Goal: Task Accomplishment & Management: Use online tool/utility

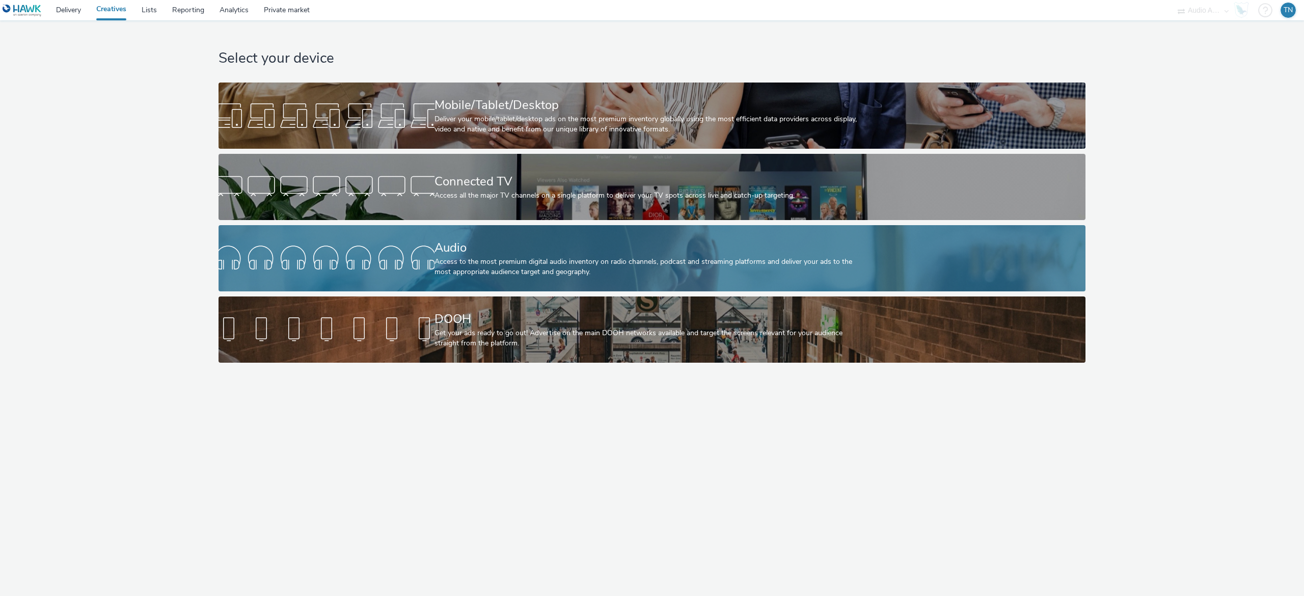
click at [509, 268] on div "Access to the most premium digital audio inventory on radio channels, podcast a…" at bounding box center [649, 267] width 431 height 21
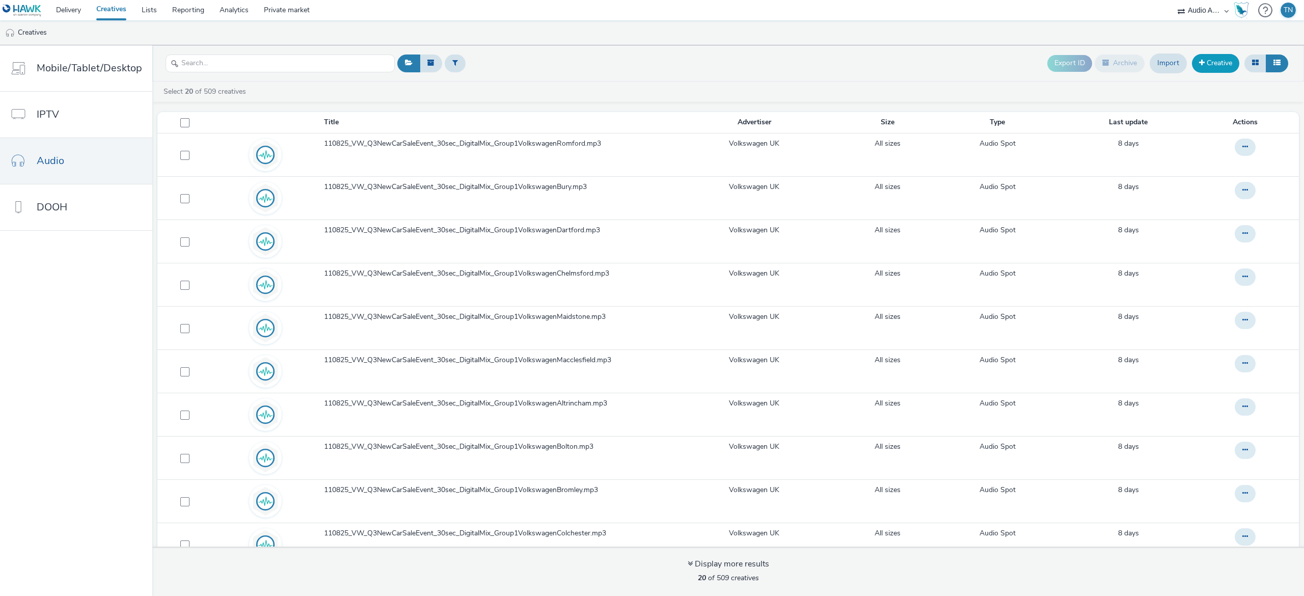
click at [1225, 60] on link "Creative" at bounding box center [1215, 63] width 47 height 18
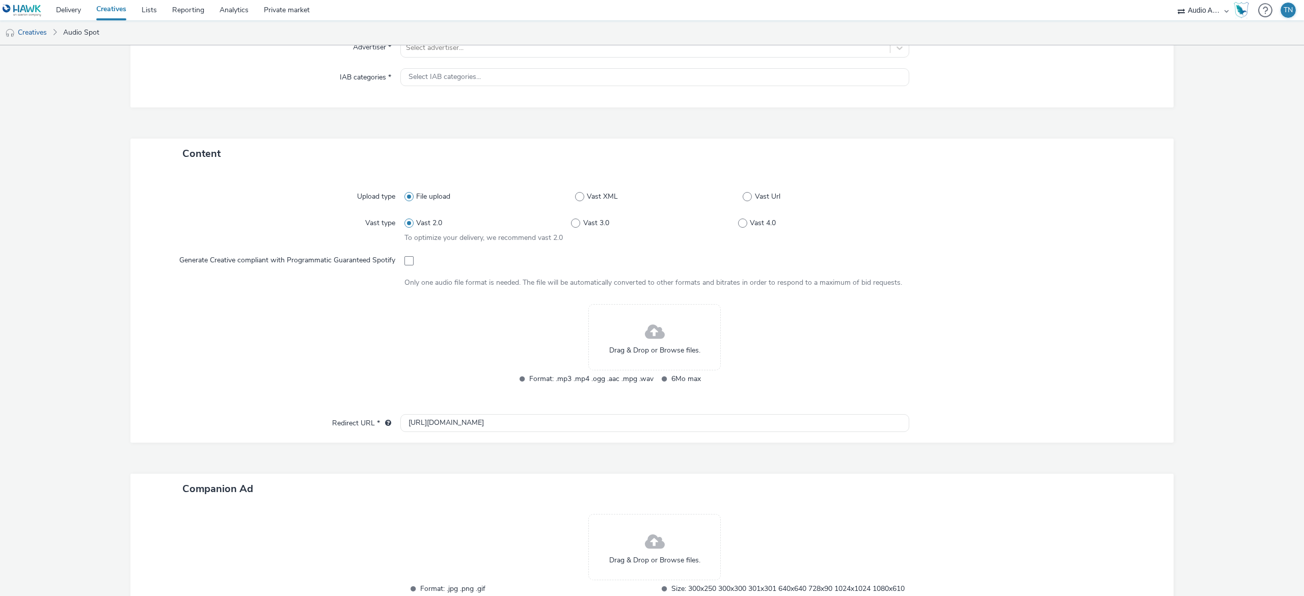
scroll to position [151, 0]
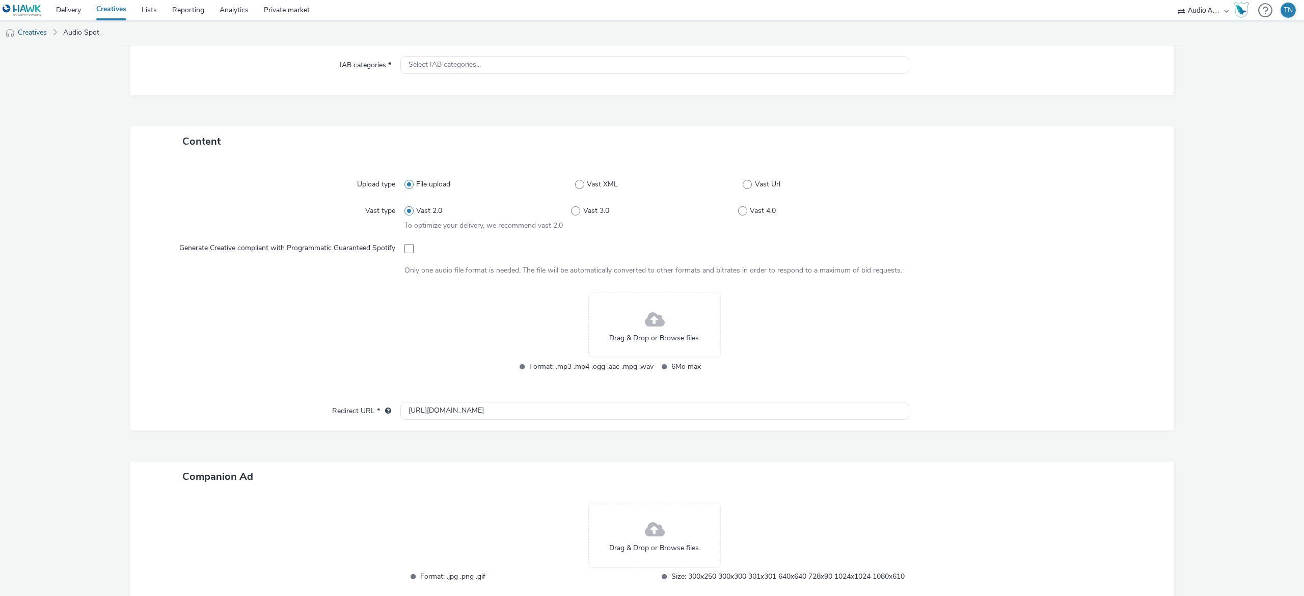
click at [637, 340] on span "Drag & Drop or Browse files." at bounding box center [654, 338] width 91 height 10
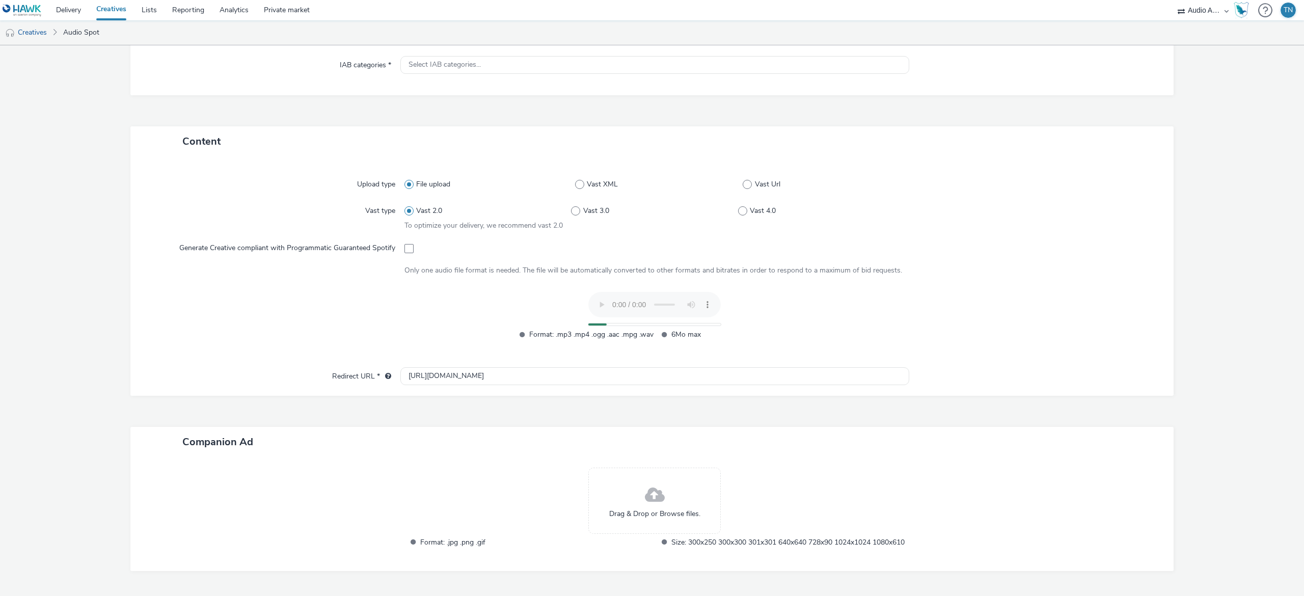
scroll to position [194, 0]
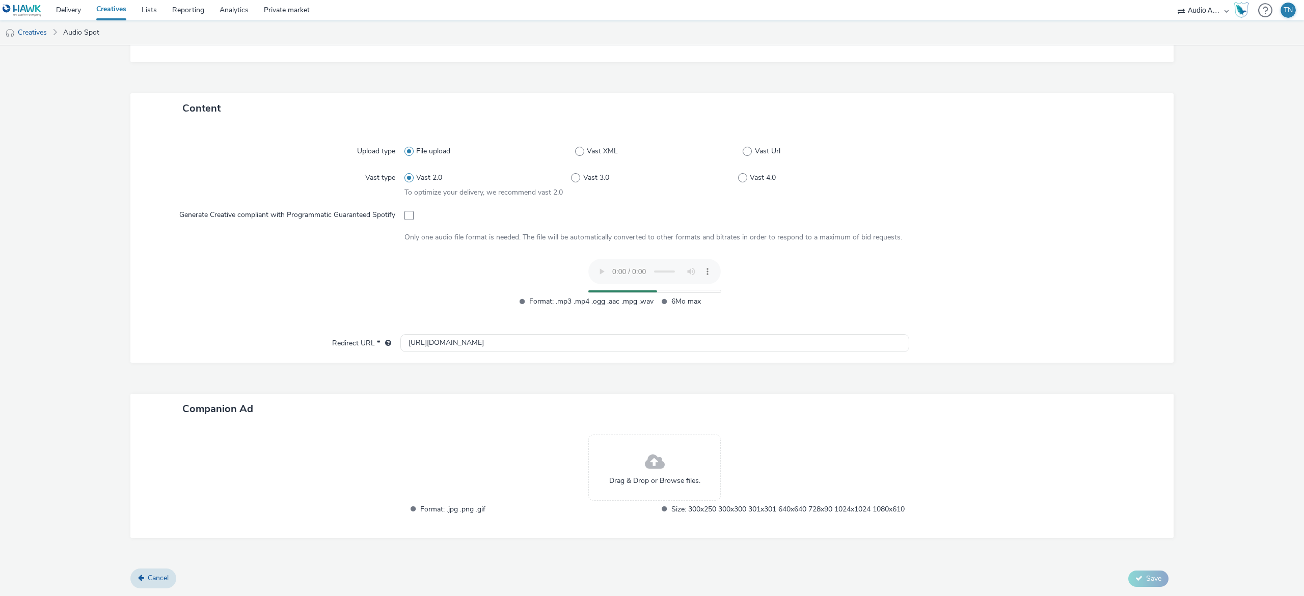
click at [678, 441] on div "Drag & Drop or Browse files." at bounding box center [654, 467] width 132 height 66
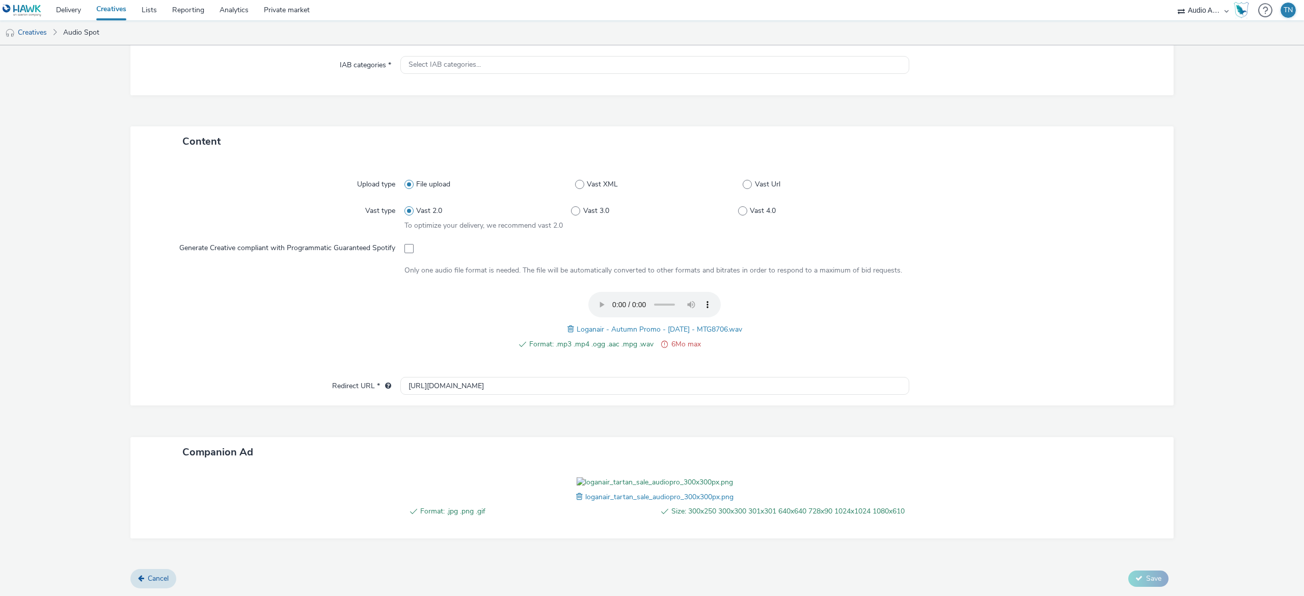
click at [567, 323] on span at bounding box center [571, 328] width 9 height 11
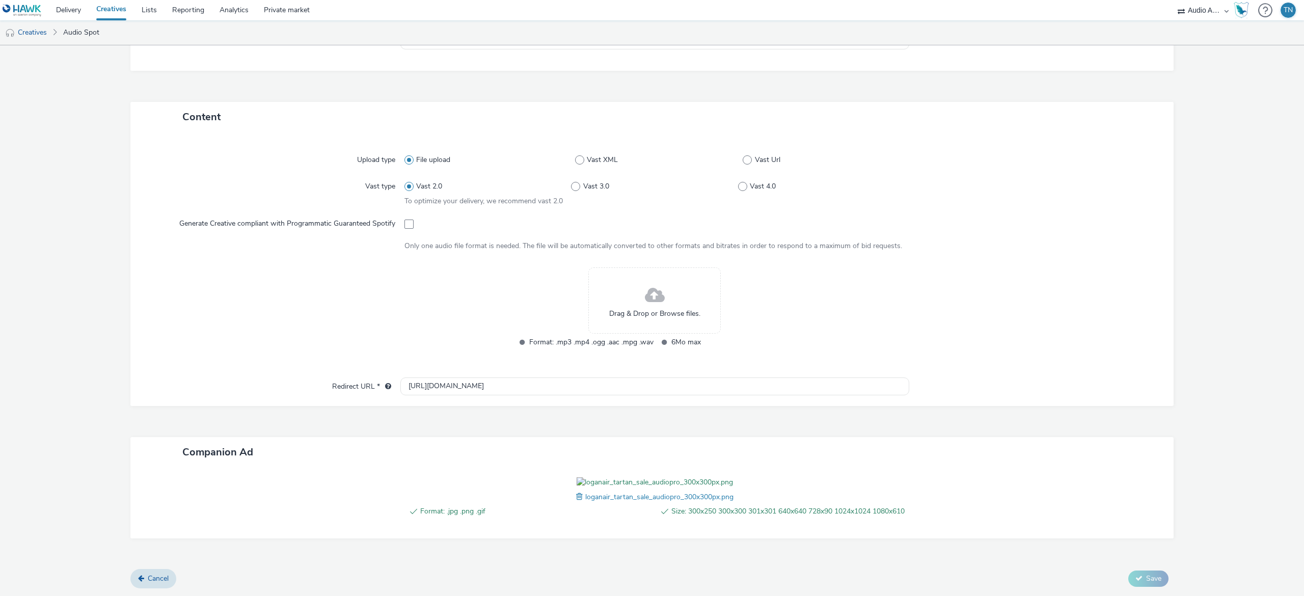
click at [625, 281] on div "Drag & Drop or Browse files." at bounding box center [654, 300] width 132 height 66
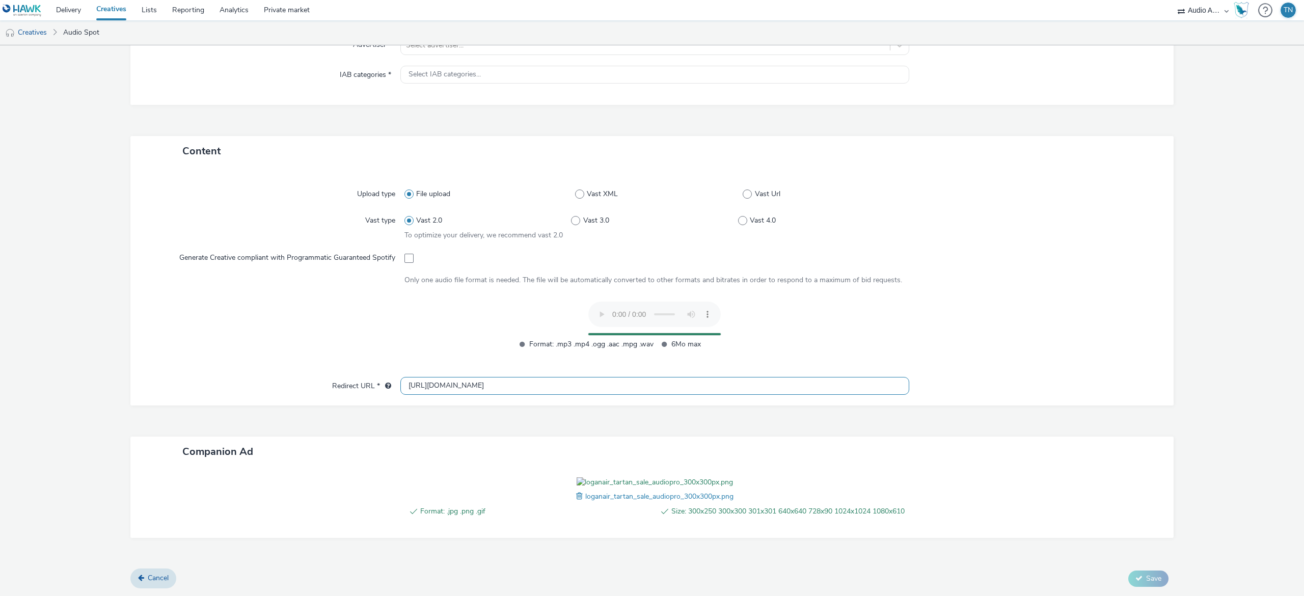
scroll to position [192, 0]
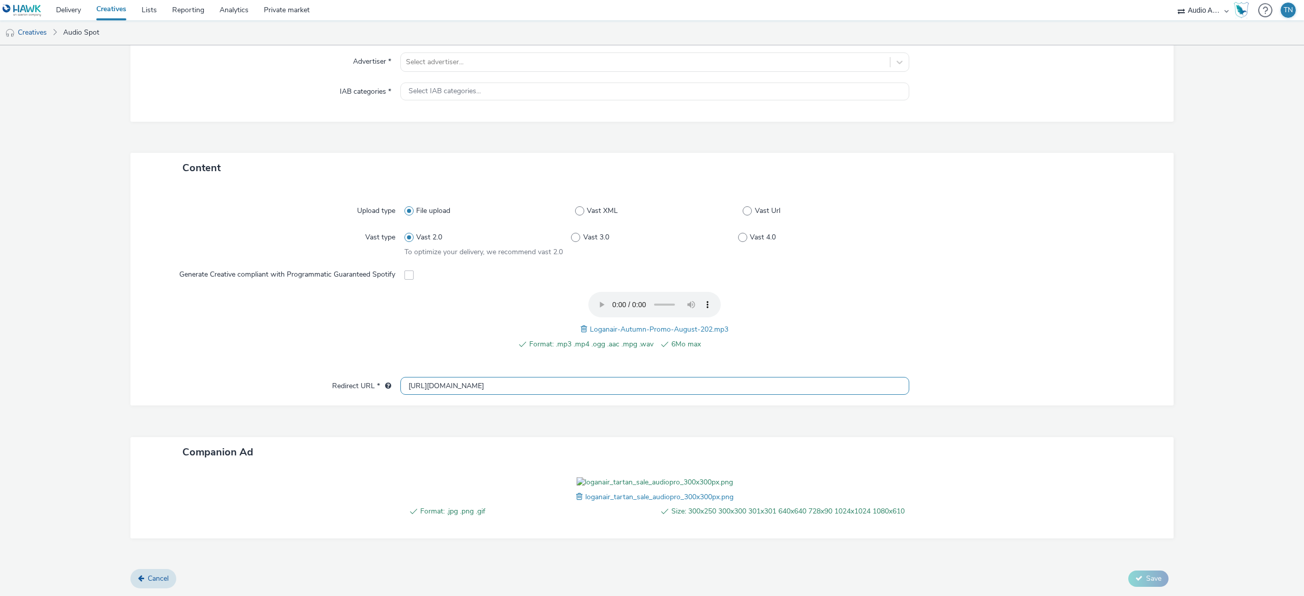
drag, startPoint x: 640, startPoint y: 332, endPoint x: 195, endPoint y: 306, distance: 446.4
click at [195, 306] on div "Upload type File upload Vast XML Vast Url Vast type Vast 2.0 Vast 3.0 Vast 4.0 …" at bounding box center [651, 294] width 1043 height 223
paste input "text"
paste input "www.loganair.co.uk/tartan-sale/?utm_campaign=tartansale&utm_medium=audio&utm_so…"
click at [409, 377] on input "www.loganair.co.uk/tartan-sale/?utm_campaign=tartansale&utm_medium=audio&utm_so…" at bounding box center [654, 386] width 509 height 18
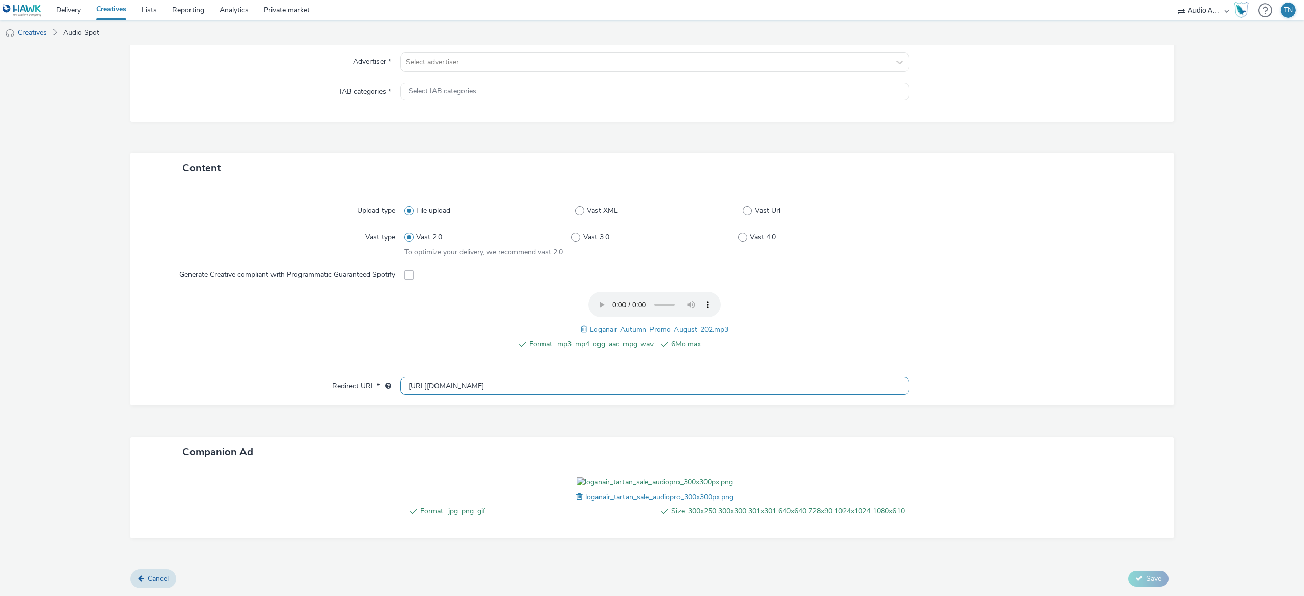
type input "[URL][DOMAIN_NAME]"
click at [1033, 477] on div at bounding box center [1036, 502] width 255 height 50
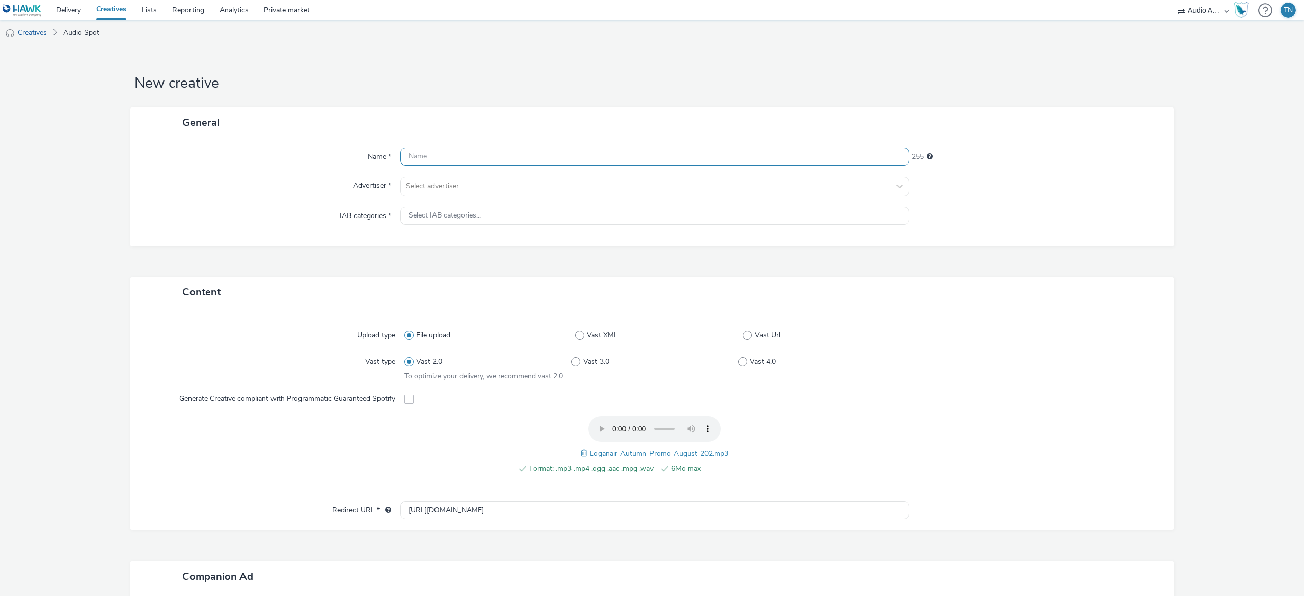
click at [624, 148] on input "text" at bounding box center [654, 157] width 509 height 18
type input "LoganAir_AutumnSale"
click at [551, 186] on div at bounding box center [645, 186] width 479 height 12
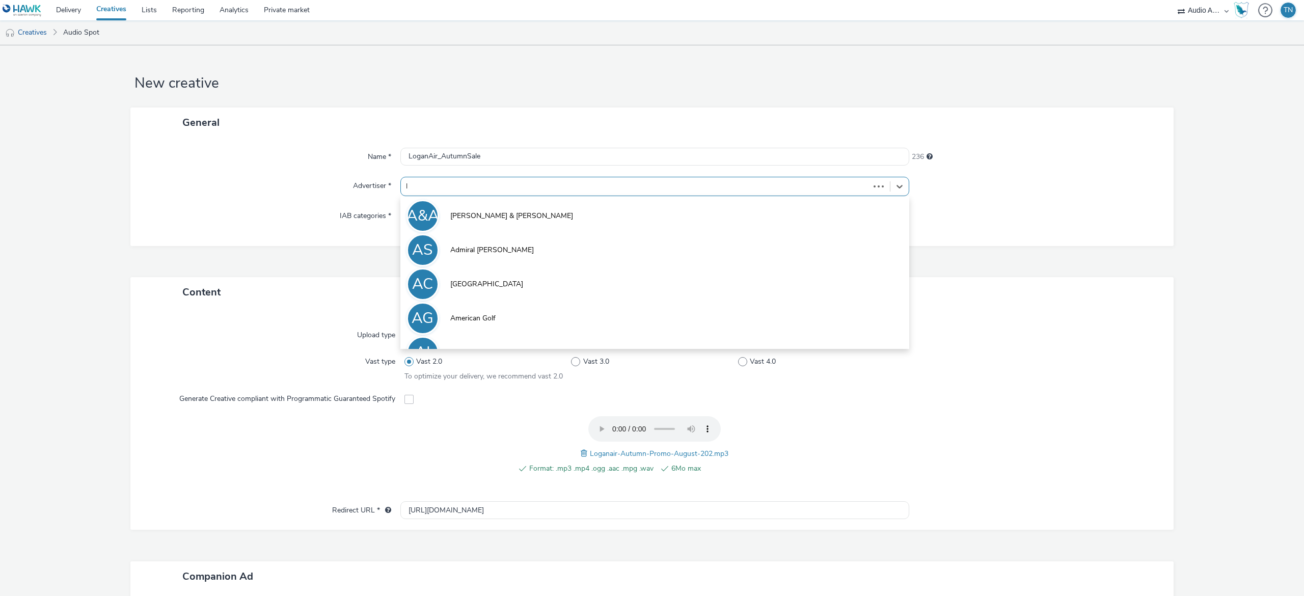
type input "lo"
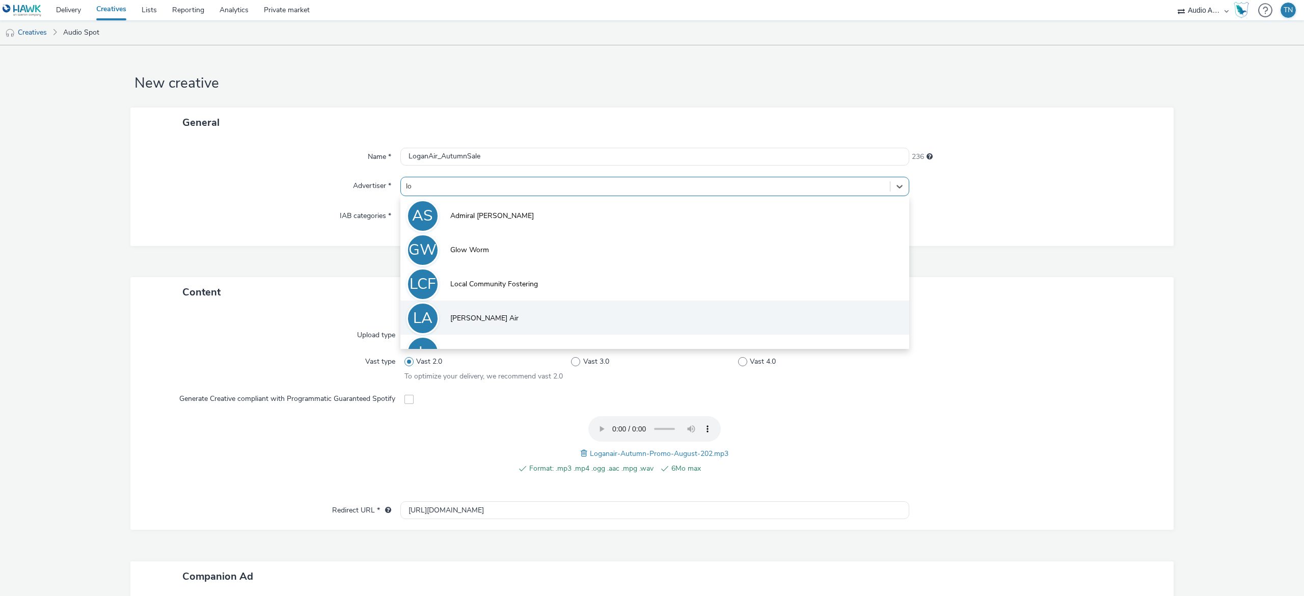
click at [479, 311] on li "LA Logan Air" at bounding box center [654, 317] width 509 height 34
type input "http://www.loganair.co.uk"
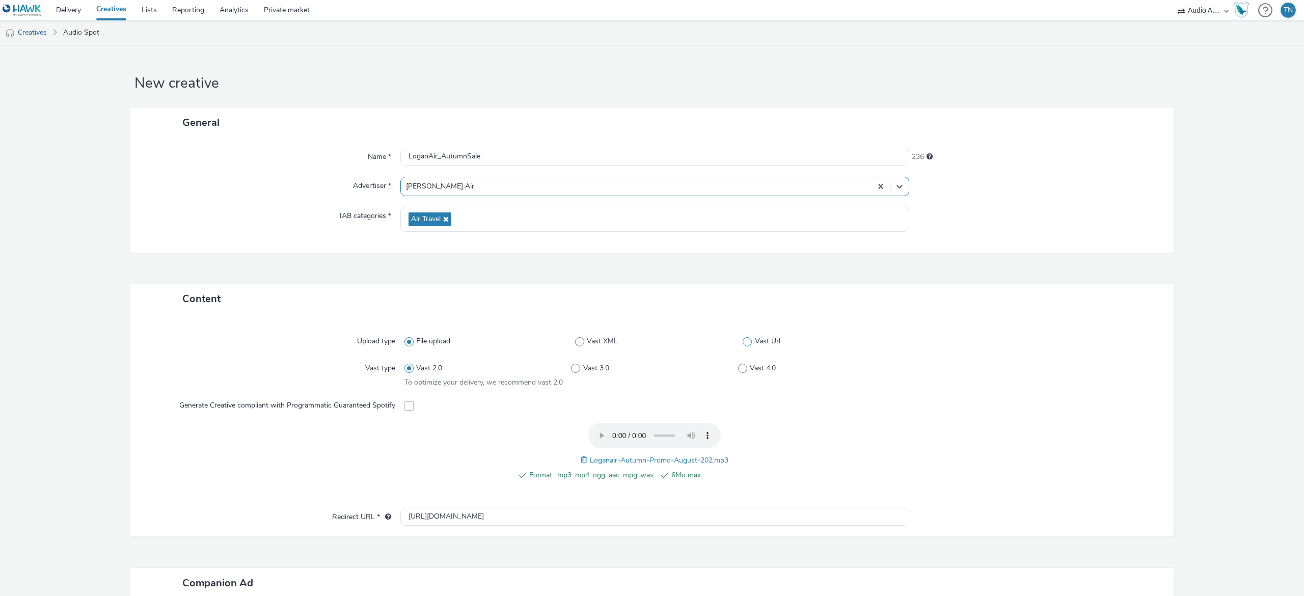
scroll to position [199, 0]
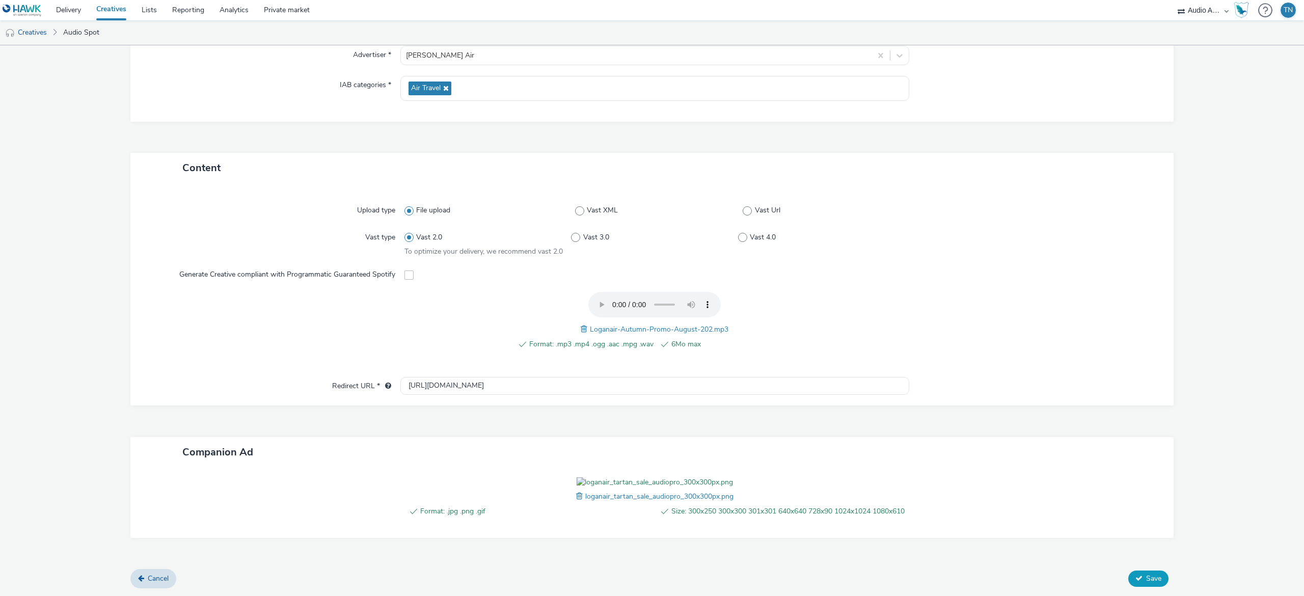
click at [1128, 572] on button "Save" at bounding box center [1148, 578] width 40 height 16
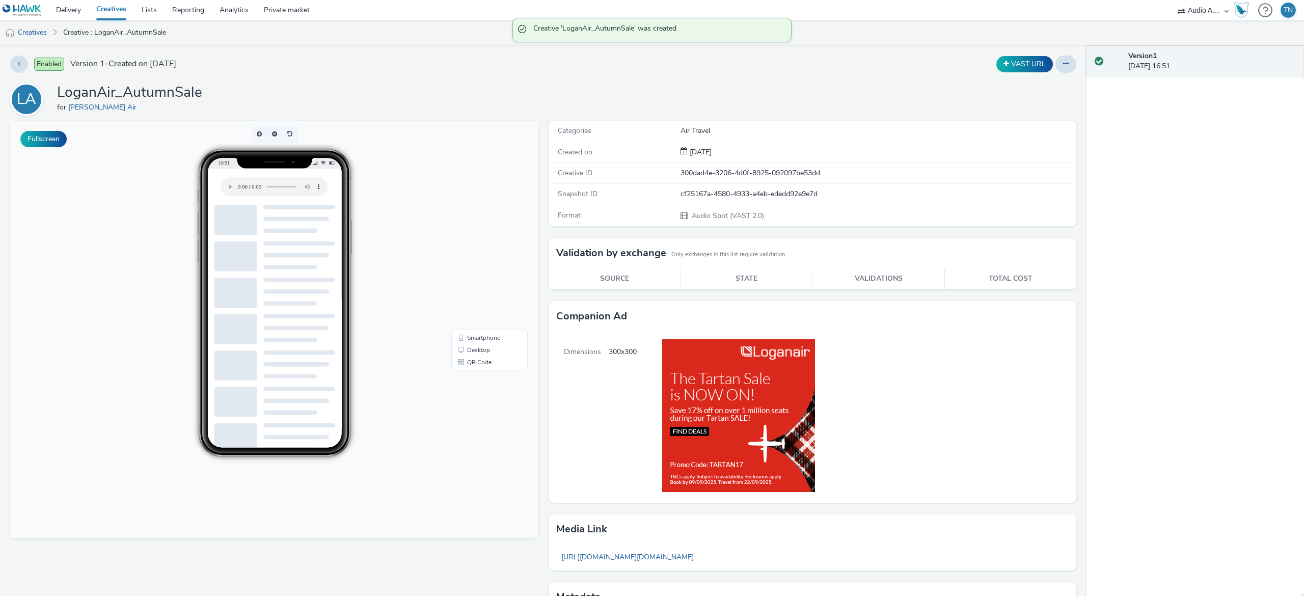
click at [1058, 77] on div "Enabled Version 1 - Created on 29 August 2025 VAST URL LA LoganAir_AutumnSale f…" at bounding box center [543, 320] width 1086 height 551
click at [1058, 71] on div at bounding box center [1065, 64] width 21 height 17
click at [1056, 69] on button at bounding box center [1065, 64] width 21 height 17
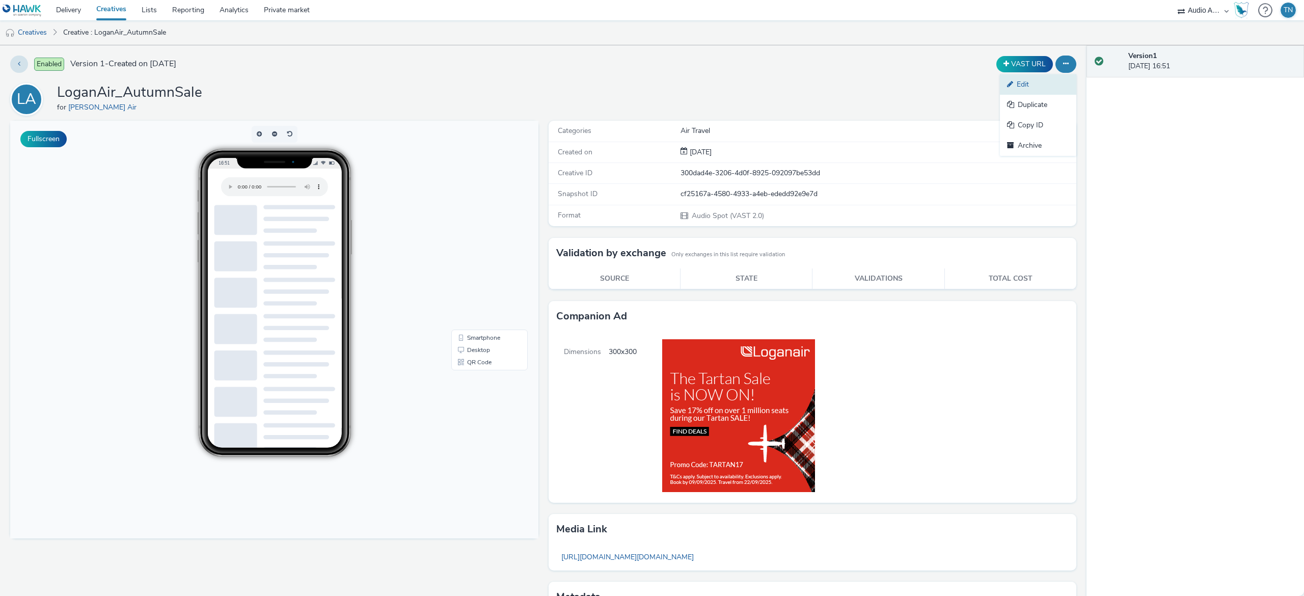
click at [1049, 89] on link "Edit" at bounding box center [1038, 84] width 76 height 20
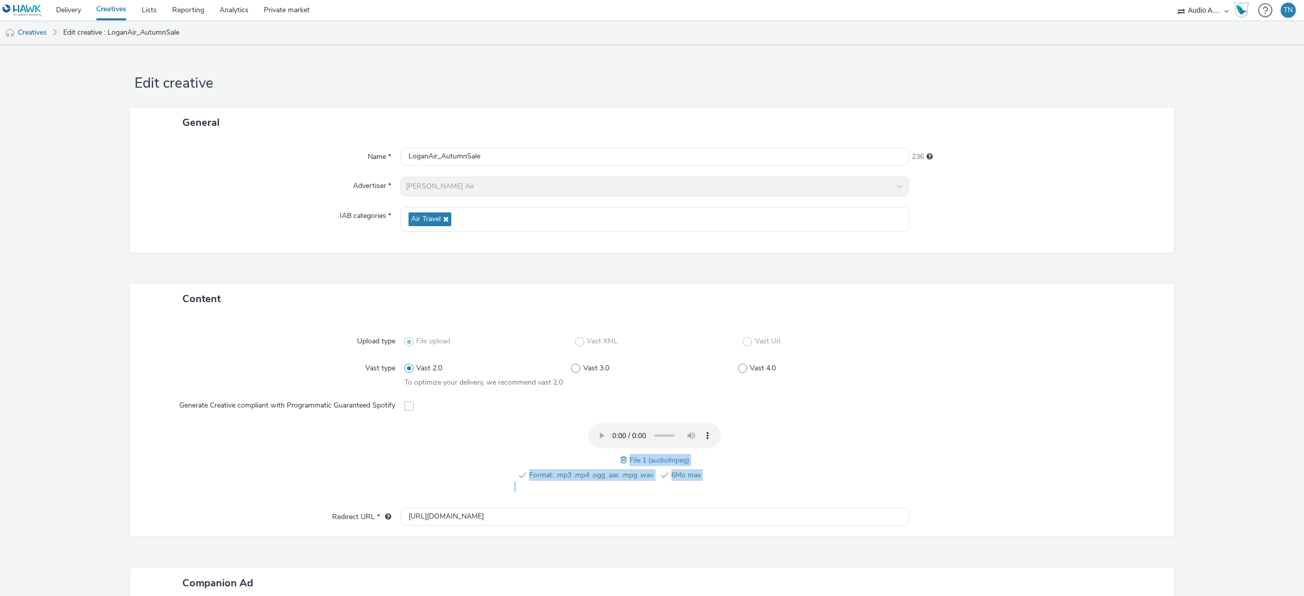
drag, startPoint x: 532, startPoint y: 505, endPoint x: 340, endPoint y: 509, distance: 191.5
click at [340, 509] on div "Upload type File upload Vast XML Vast Url Vast type Vast 2.0 Vast 3.0 Vast 4.0 …" at bounding box center [651, 425] width 1043 height 223
drag, startPoint x: 502, startPoint y: 518, endPoint x: 276, endPoint y: 511, distance: 226.7
click at [276, 511] on div "Redirect URL * http://www.loganair.co.uk" at bounding box center [652, 517] width 1023 height 18
paste input "www.loganair.co.uk/tartan-sale/?utm_campaign=tartansale&utm_medium=audio&utm_so…"
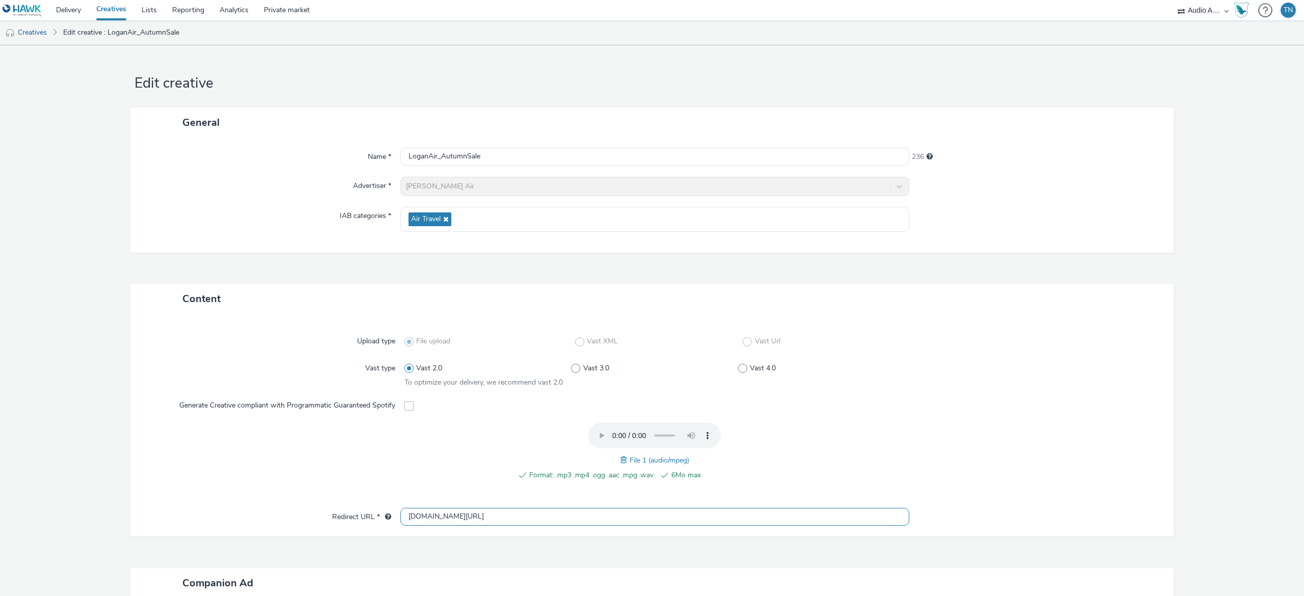
click at [423, 517] on input "www.loganair.co.uk/tartan-sale/?utm_campaign=tartansale&utm_medium=audio&utm_so…" at bounding box center [654, 517] width 509 height 18
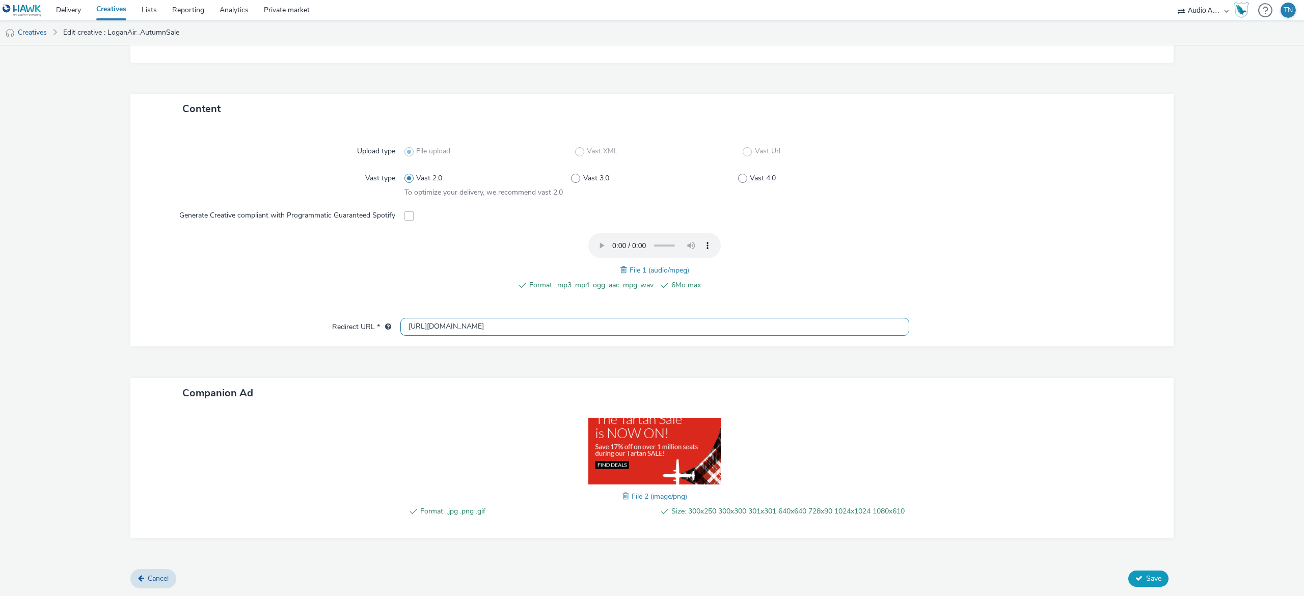
type input "[URL][DOMAIN_NAME]"
click at [1128, 573] on button "Save" at bounding box center [1148, 578] width 40 height 16
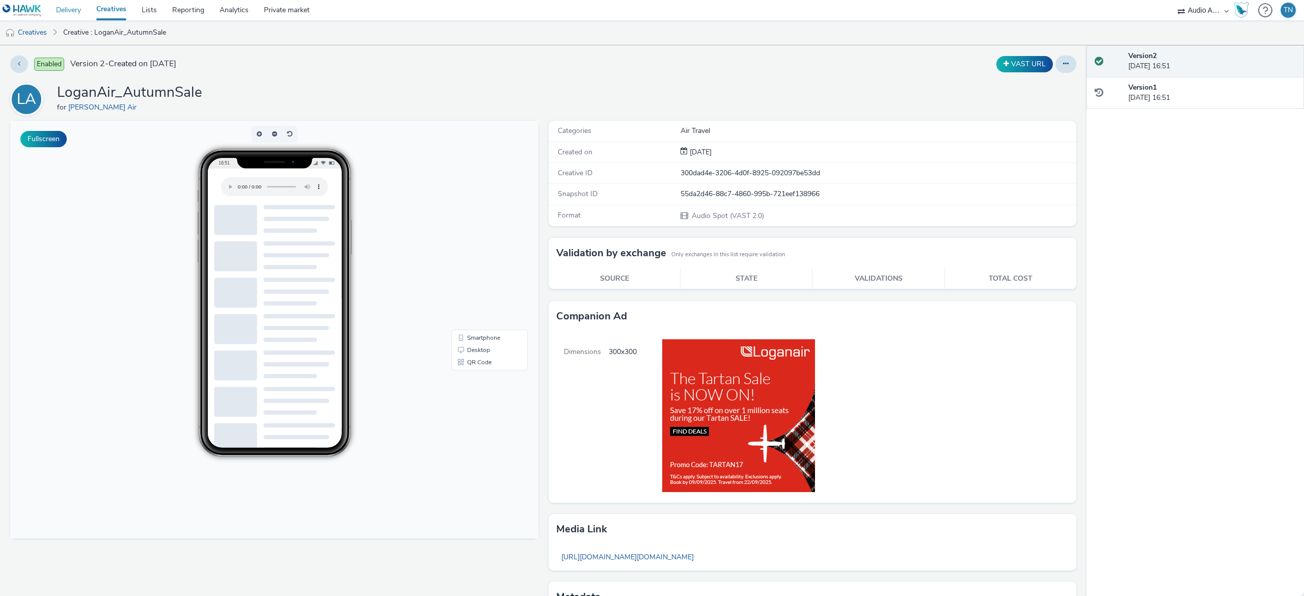
click at [78, 13] on link "Delivery" at bounding box center [68, 10] width 40 height 20
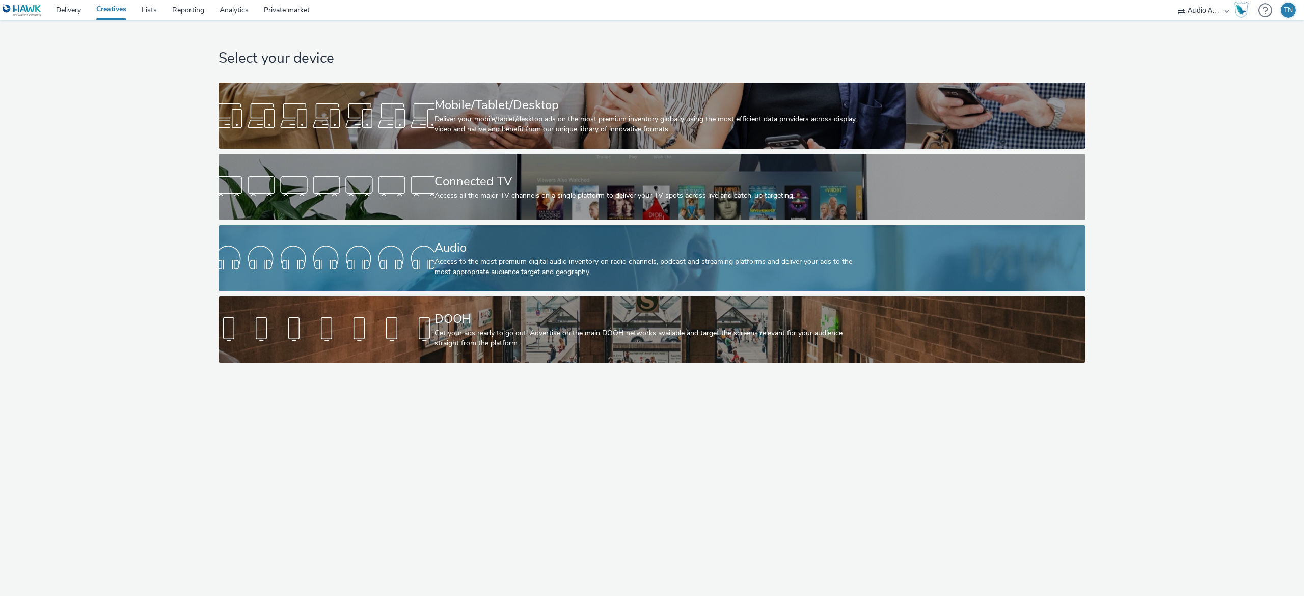
click at [501, 230] on div "Audio Access to the most premium digital audio inventory on radio channels, pod…" at bounding box center [649, 258] width 431 height 66
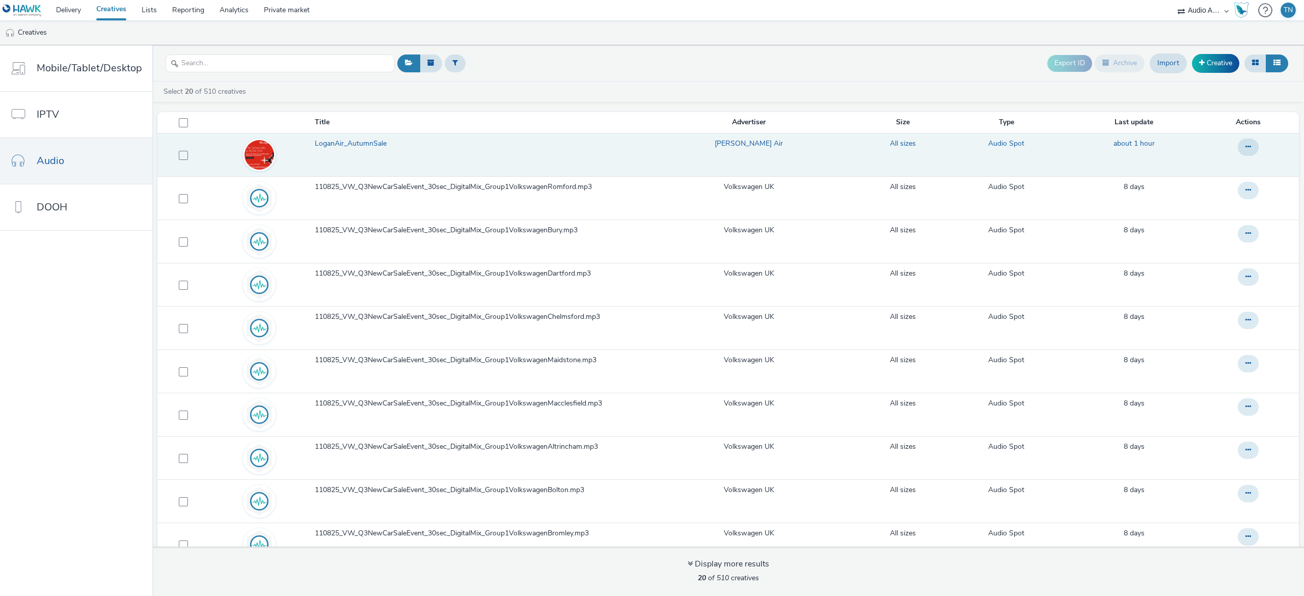
click at [432, 162] on td "LoganAir_AutumnSale" at bounding box center [476, 154] width 325 height 43
click at [381, 144] on span "LoganAir_AutumnSale" at bounding box center [353, 144] width 76 height 10
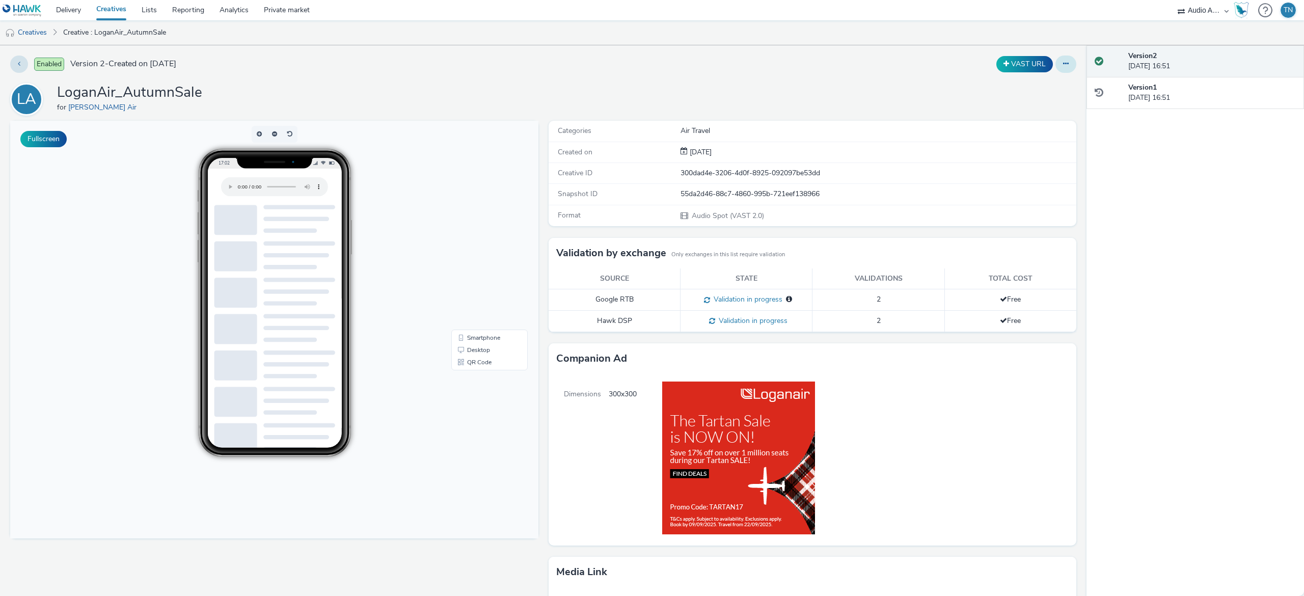
click at [1063, 63] on icon at bounding box center [1066, 63] width 6 height 7
click at [1001, 89] on link "Edit" at bounding box center [1038, 84] width 76 height 20
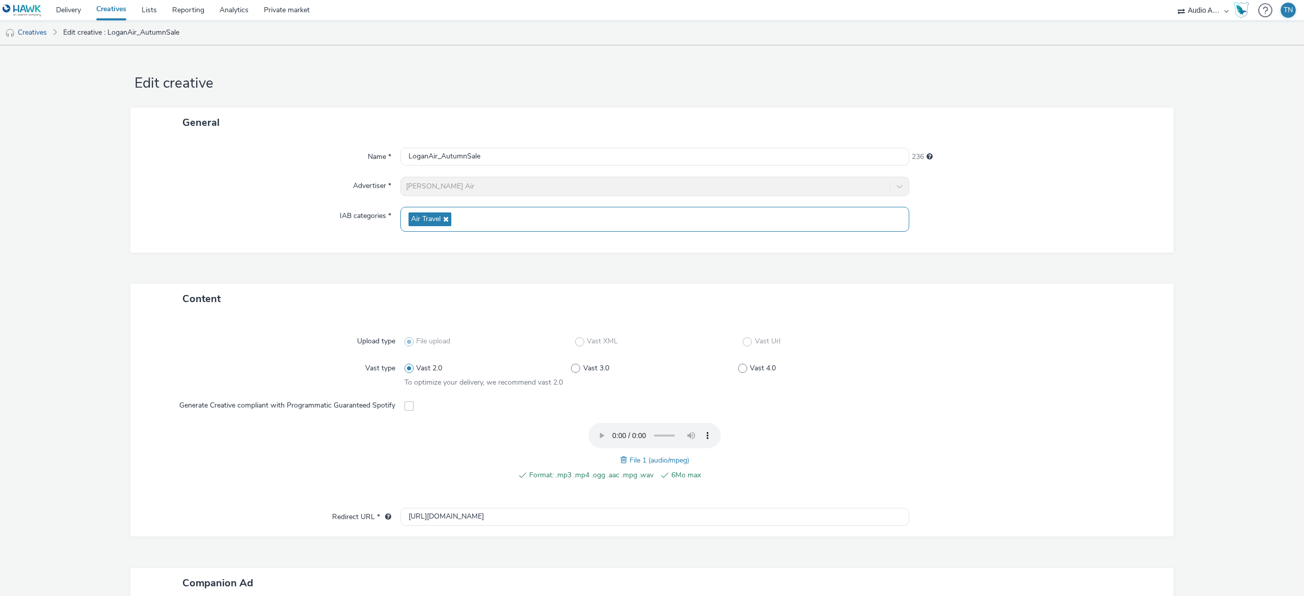
click at [561, 220] on div "Air Travel" at bounding box center [654, 219] width 509 height 25
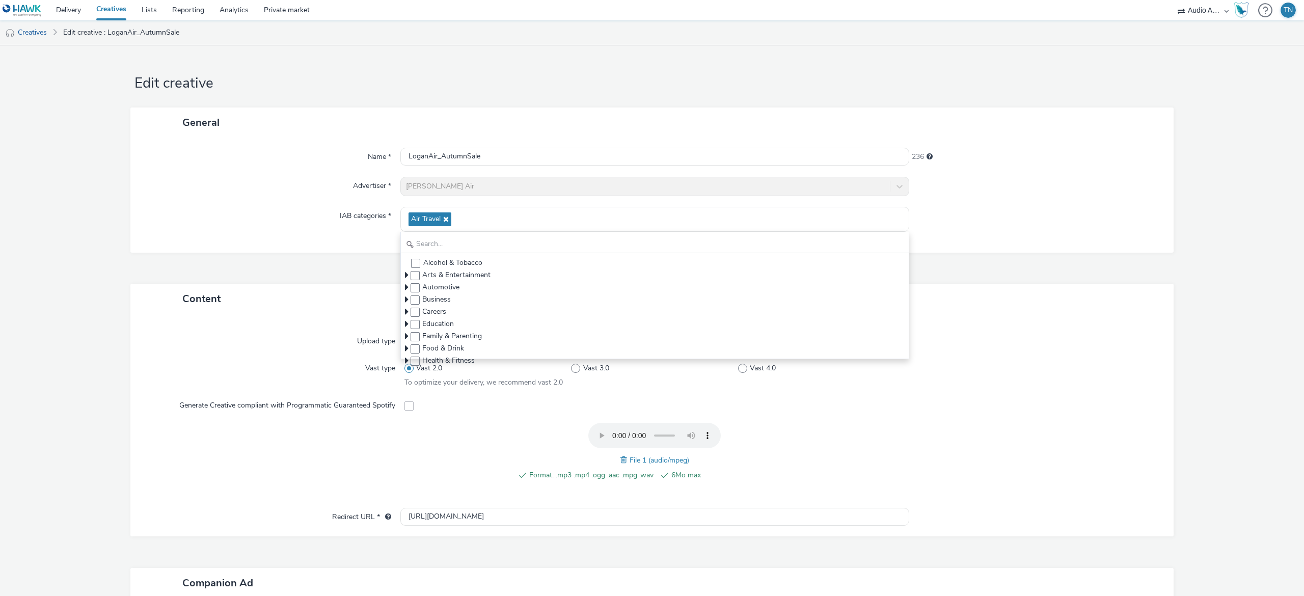
click at [547, 186] on div "[PERSON_NAME] Air" at bounding box center [654, 186] width 509 height 19
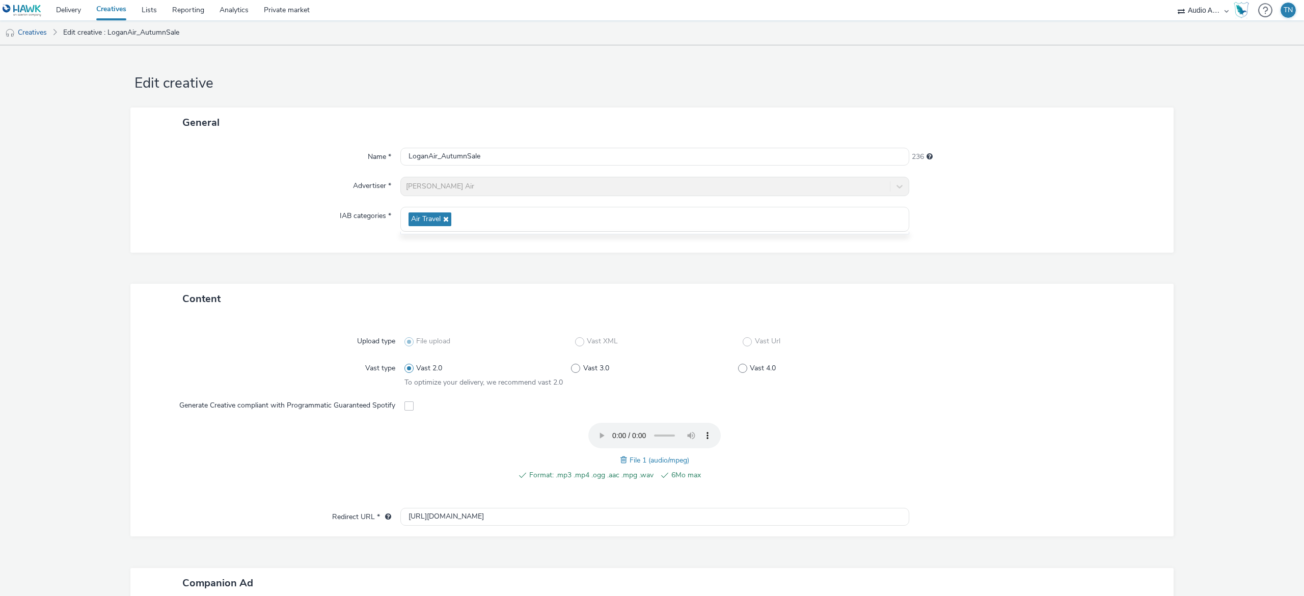
click at [547, 186] on div "[PERSON_NAME] Air" at bounding box center [654, 186] width 509 height 19
click at [106, 11] on link "Creatives" at bounding box center [111, 10] width 45 height 20
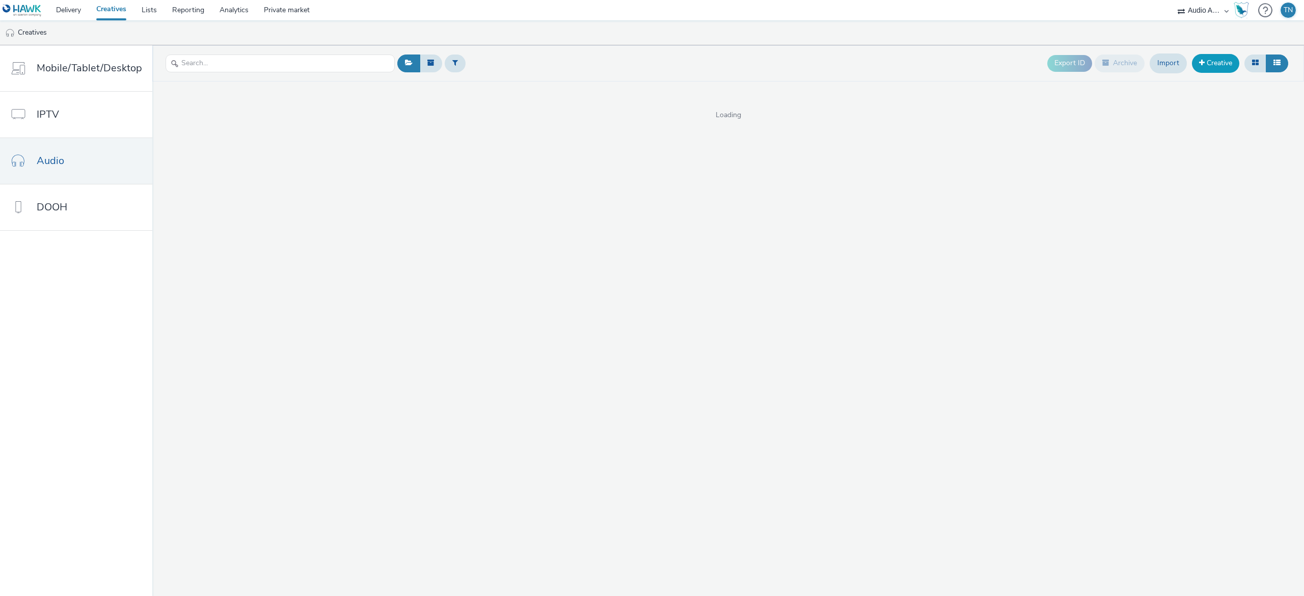
click at [1225, 65] on link "Creative" at bounding box center [1215, 63] width 47 height 18
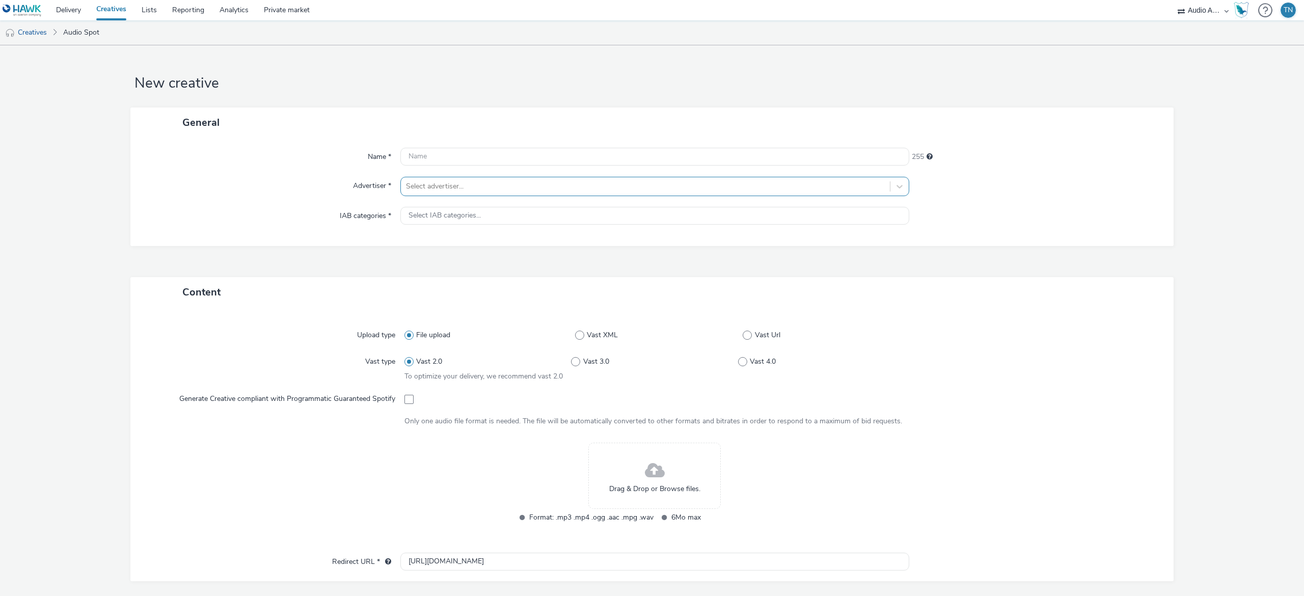
click at [575, 181] on div at bounding box center [645, 186] width 479 height 12
type input "log"
click at [116, 12] on link "Creatives" at bounding box center [111, 10] width 45 height 20
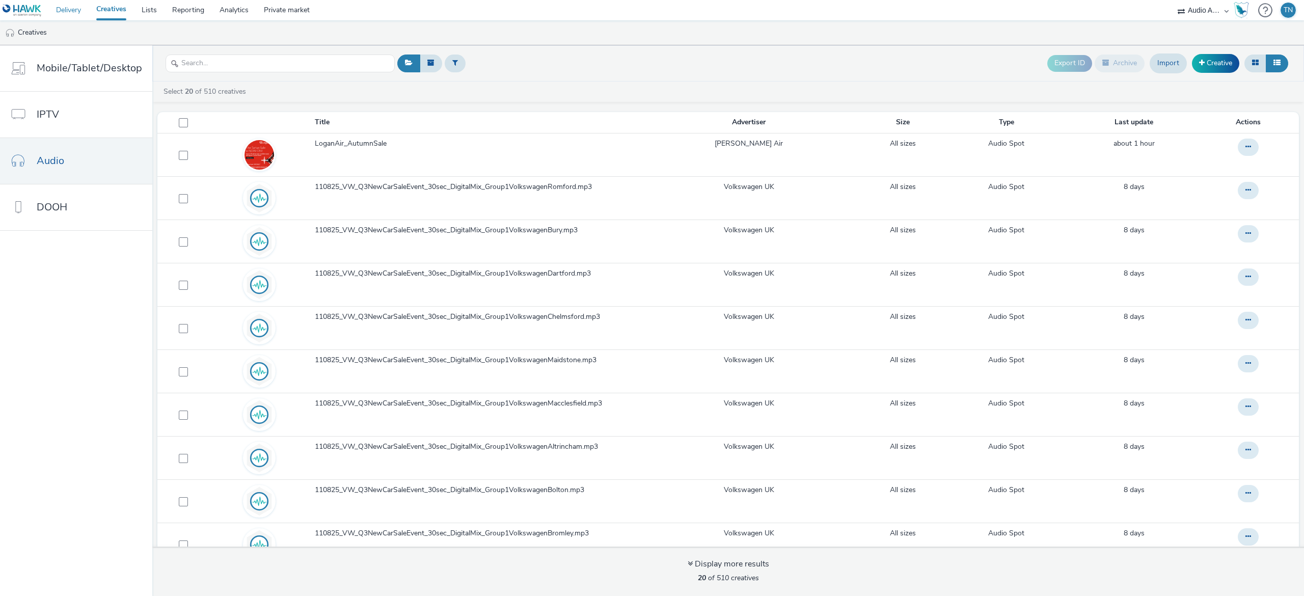
click at [68, 17] on link "Delivery" at bounding box center [68, 10] width 40 height 20
